Goal: Task Accomplishment & Management: Complete application form

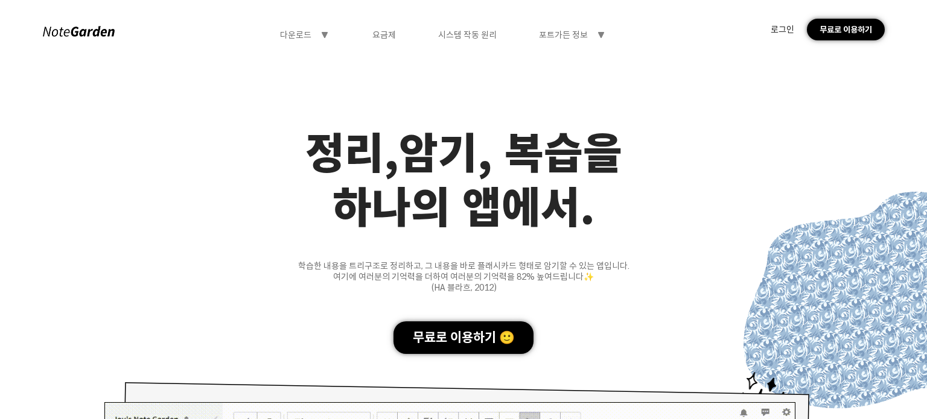
click at [784, 26] on font "로그인" at bounding box center [783, 29] width 24 height 11
click at [783, 29] on font "로그인" at bounding box center [783, 29] width 24 height 11
click at [783, 28] on font "로그인" at bounding box center [783, 29] width 24 height 11
click at [460, 329] on div "무료로 이용하기 🙂" at bounding box center [463, 338] width 140 height 33
